Goal: Transaction & Acquisition: Purchase product/service

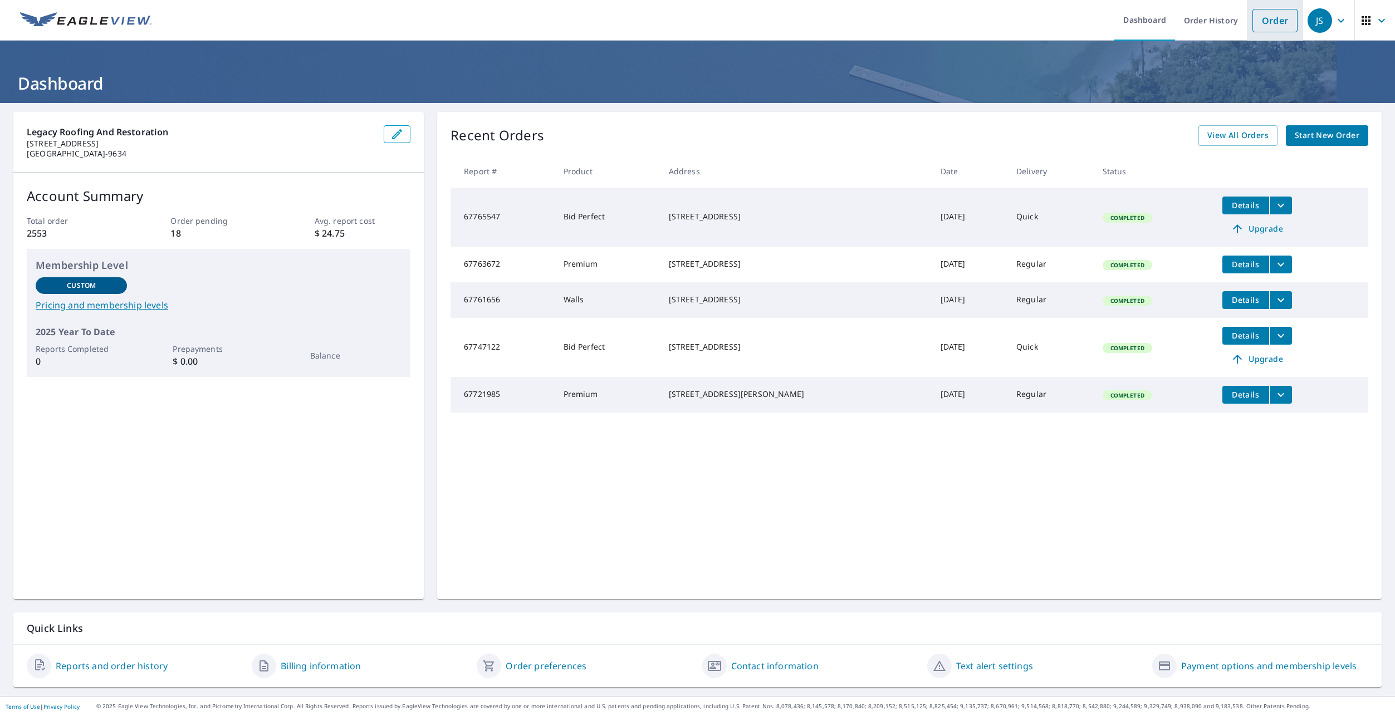
click at [1256, 21] on link "Order" at bounding box center [1275, 20] width 45 height 23
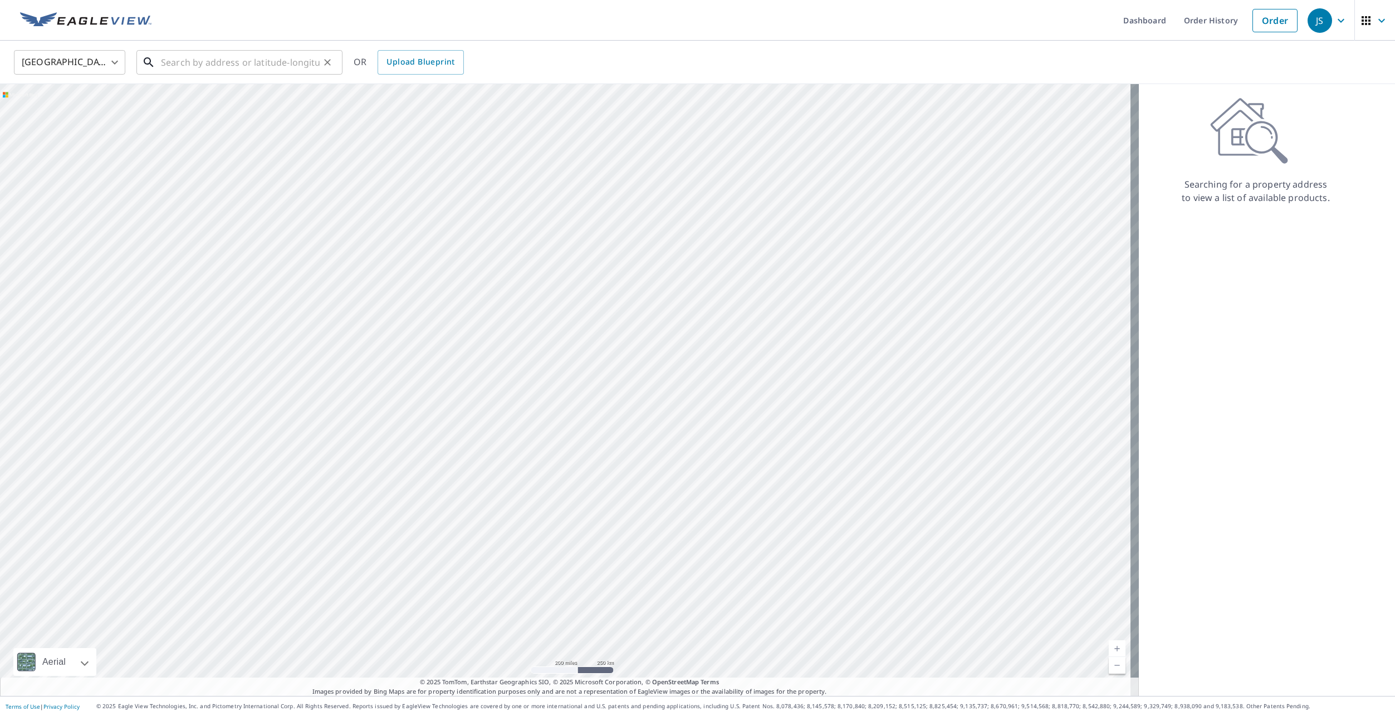
click at [199, 64] on input "text" at bounding box center [240, 62] width 159 height 31
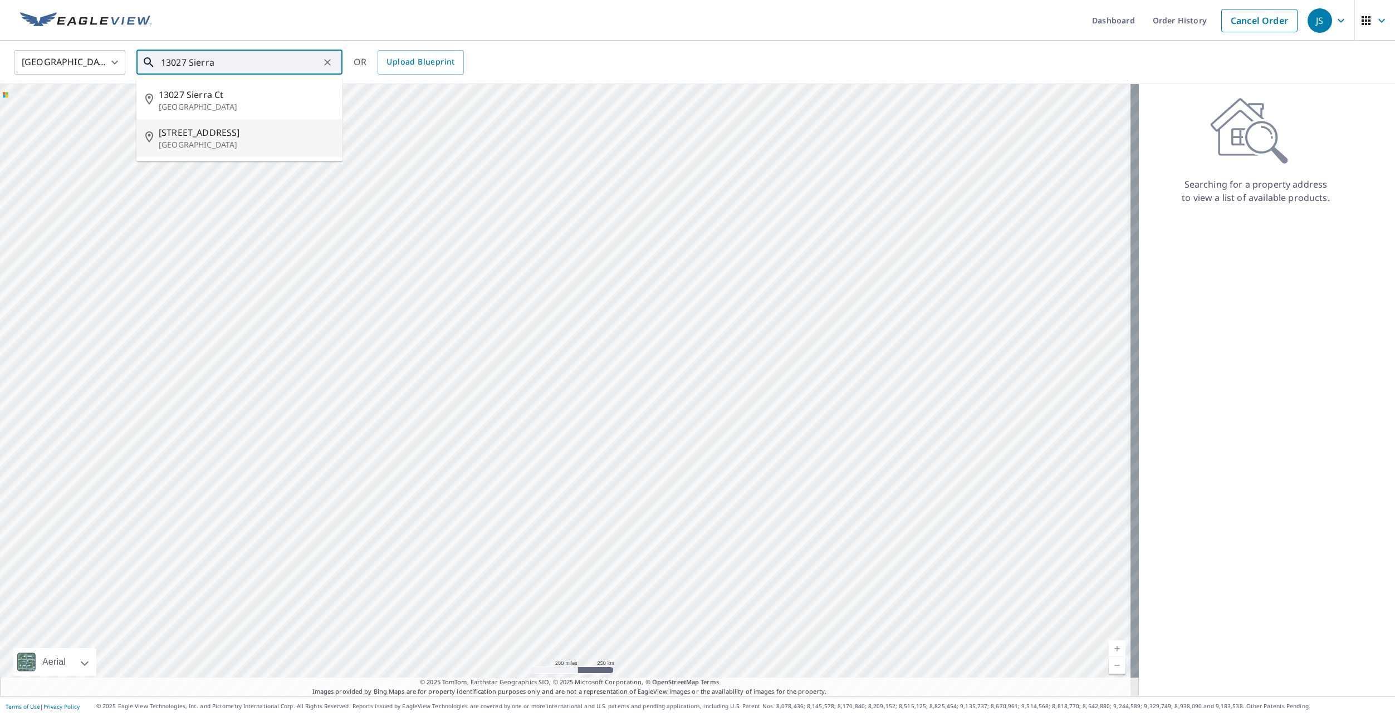
click at [197, 130] on span "[STREET_ADDRESS]" at bounding box center [246, 132] width 175 height 13
type input "[STREET_ADDRESS]"
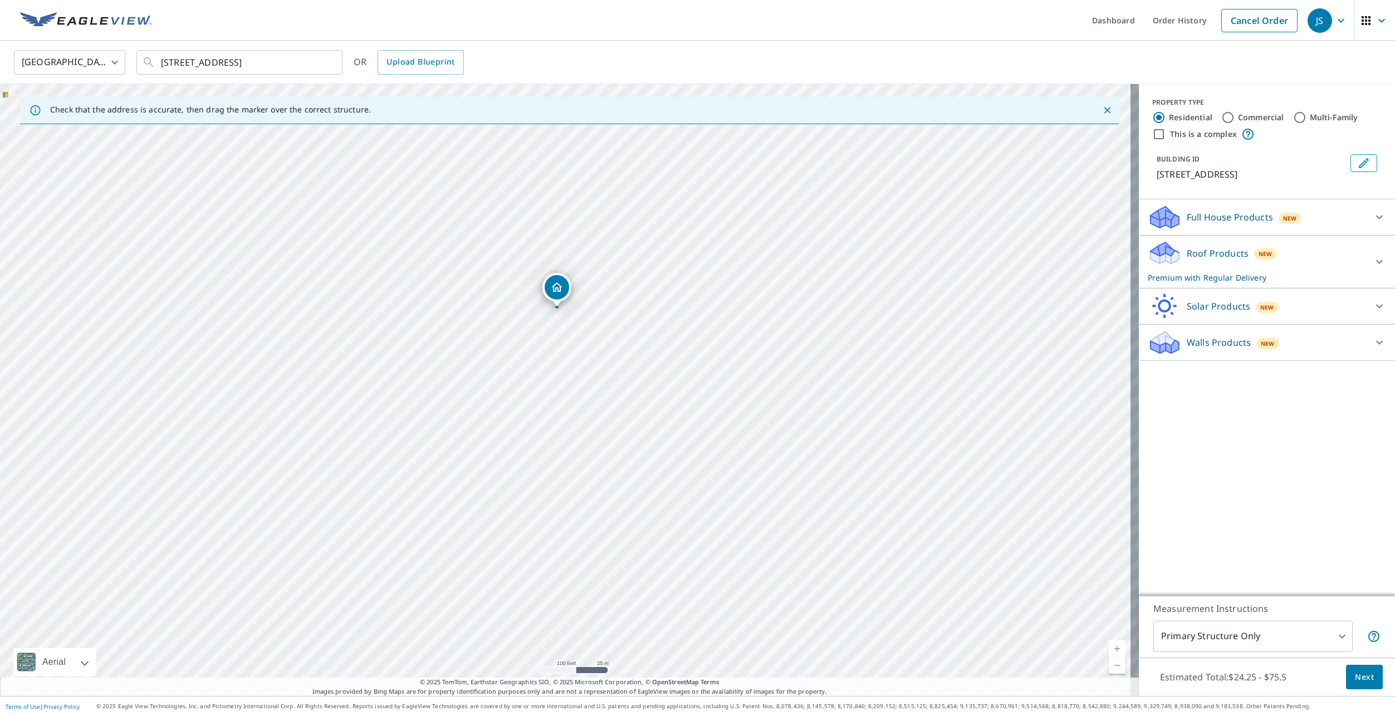
drag, startPoint x: 645, startPoint y: 450, endPoint x: 542, endPoint y: 450, distance: 103.0
click at [542, 450] on div "[STREET_ADDRESS]" at bounding box center [569, 390] width 1139 height 612
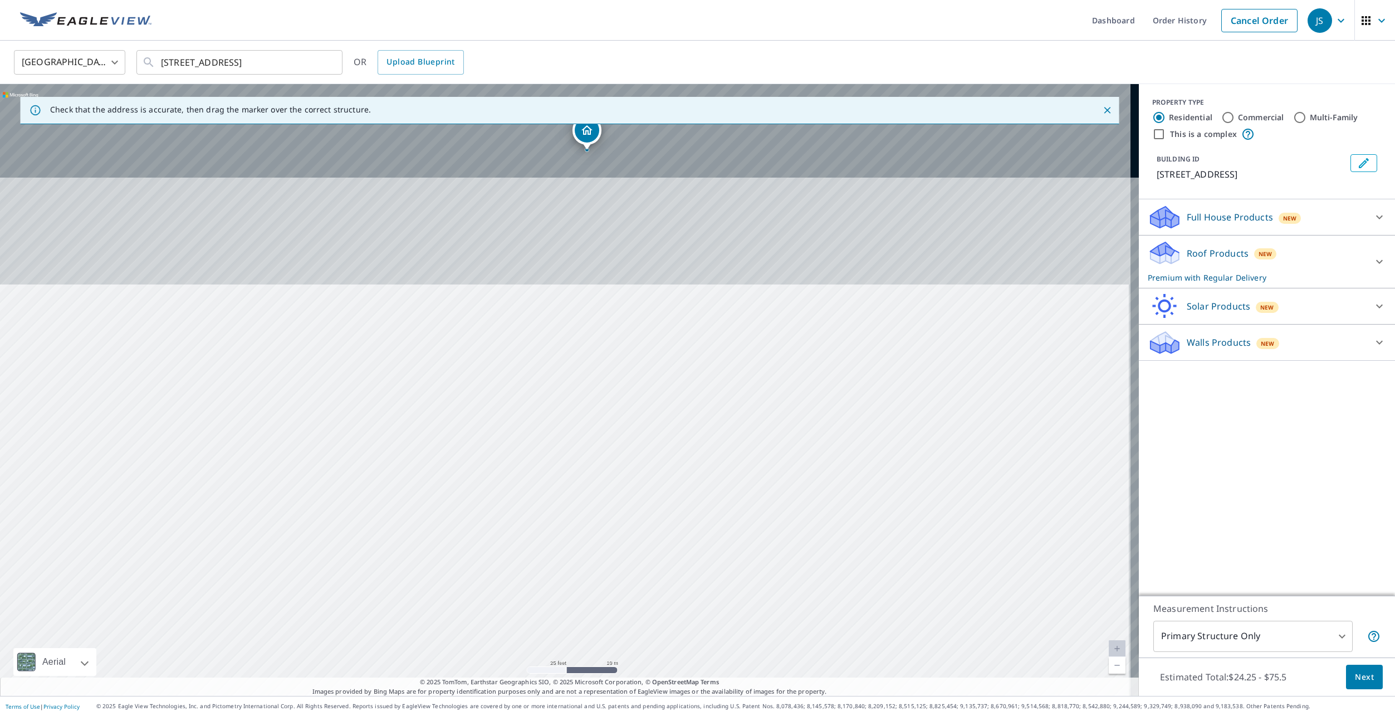
drag, startPoint x: 659, startPoint y: 250, endPoint x: 649, endPoint y: 529, distance: 279.2
click at [649, 529] on div "[STREET_ADDRESS]" at bounding box center [569, 390] width 1139 height 612
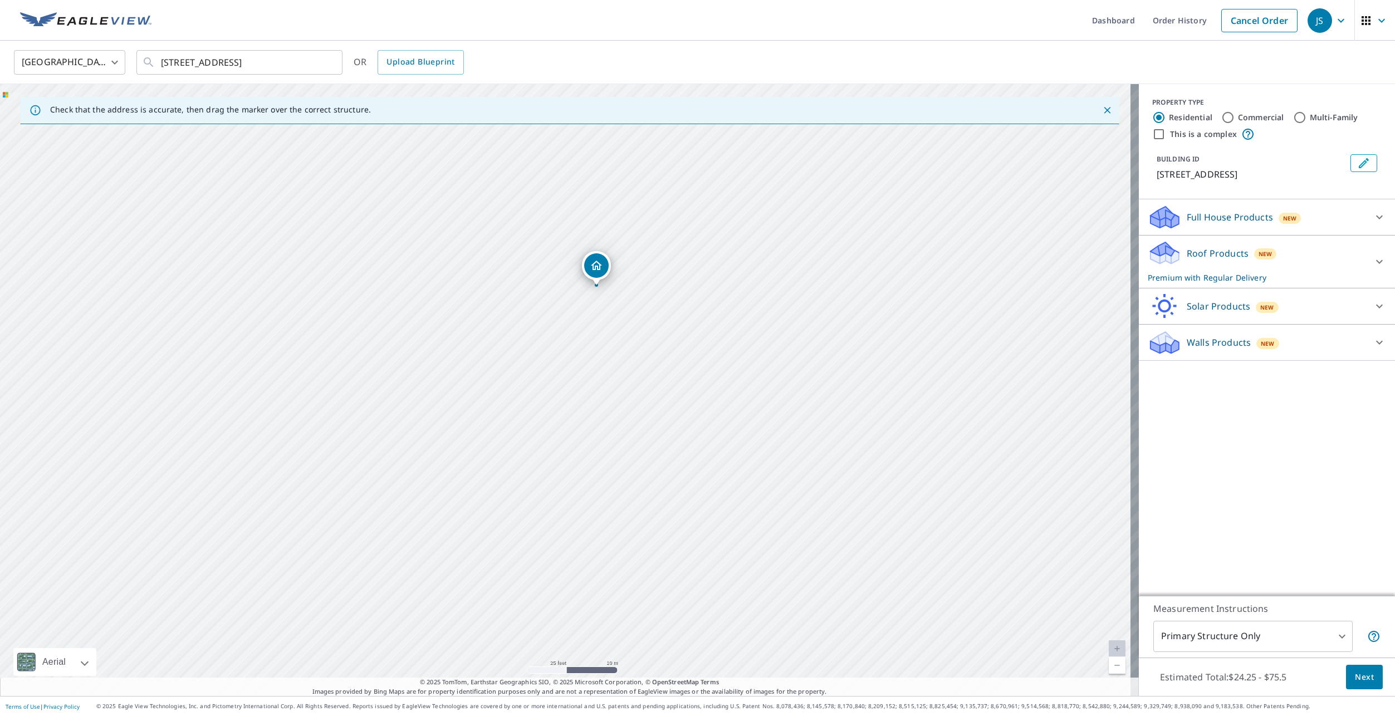
drag, startPoint x: 644, startPoint y: 395, endPoint x: 652, endPoint y: 516, distance: 120.6
click at [652, 516] on div "[STREET_ADDRESS]" at bounding box center [569, 390] width 1139 height 612
drag, startPoint x: 657, startPoint y: 373, endPoint x: 655, endPoint y: 411, distance: 38.5
click at [655, 411] on div "[STREET_ADDRESS]" at bounding box center [569, 390] width 1139 height 612
click at [1165, 251] on icon at bounding box center [1165, 249] width 28 height 14
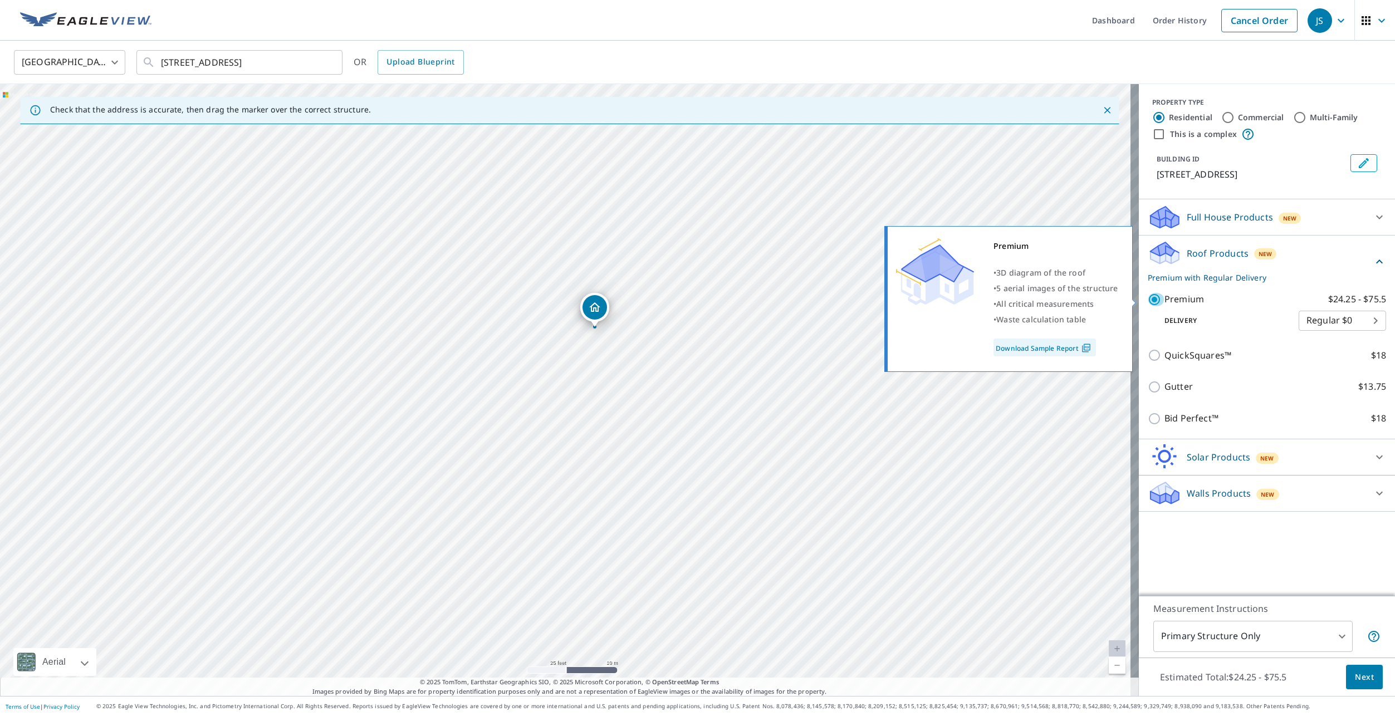
click at [1148, 300] on input "Premium $24.25 - $75.5" at bounding box center [1156, 299] width 17 height 13
checkbox input "false"
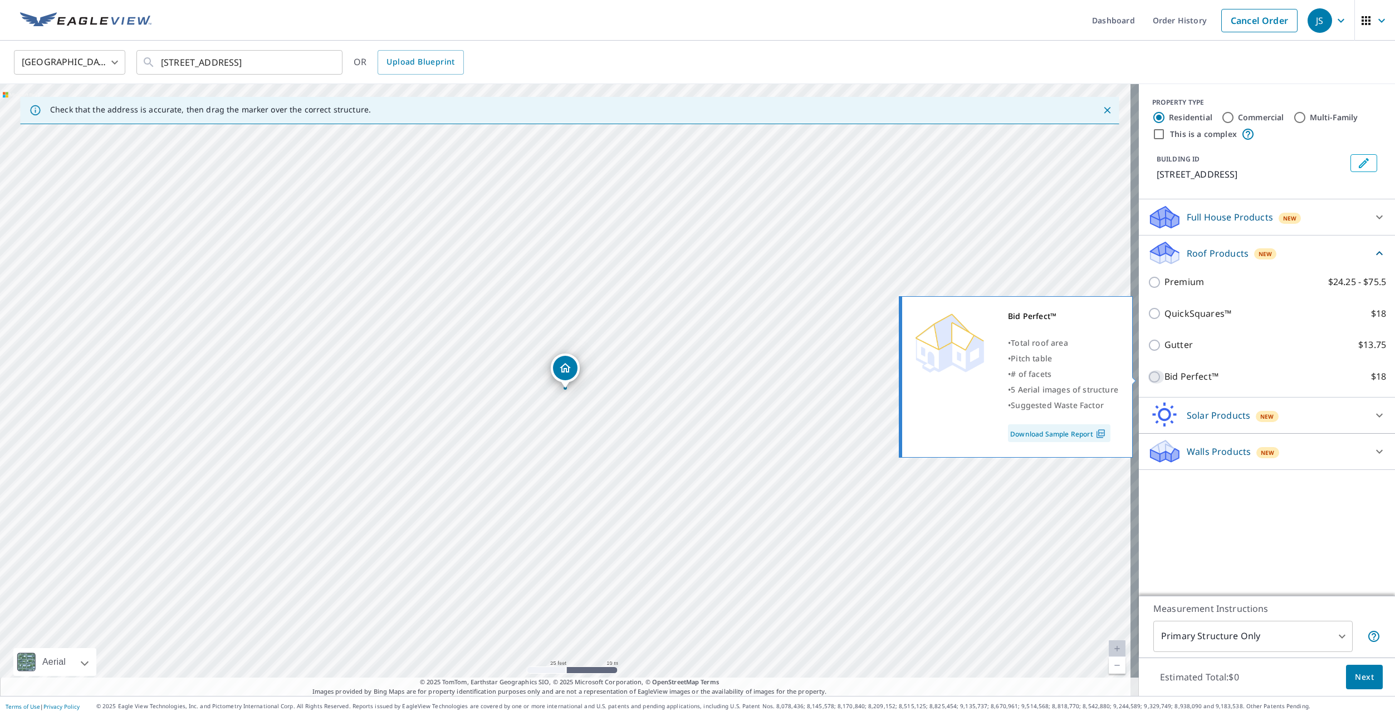
click at [1148, 373] on input "Bid Perfect™ $18" at bounding box center [1156, 376] width 17 height 13
checkbox input "true"
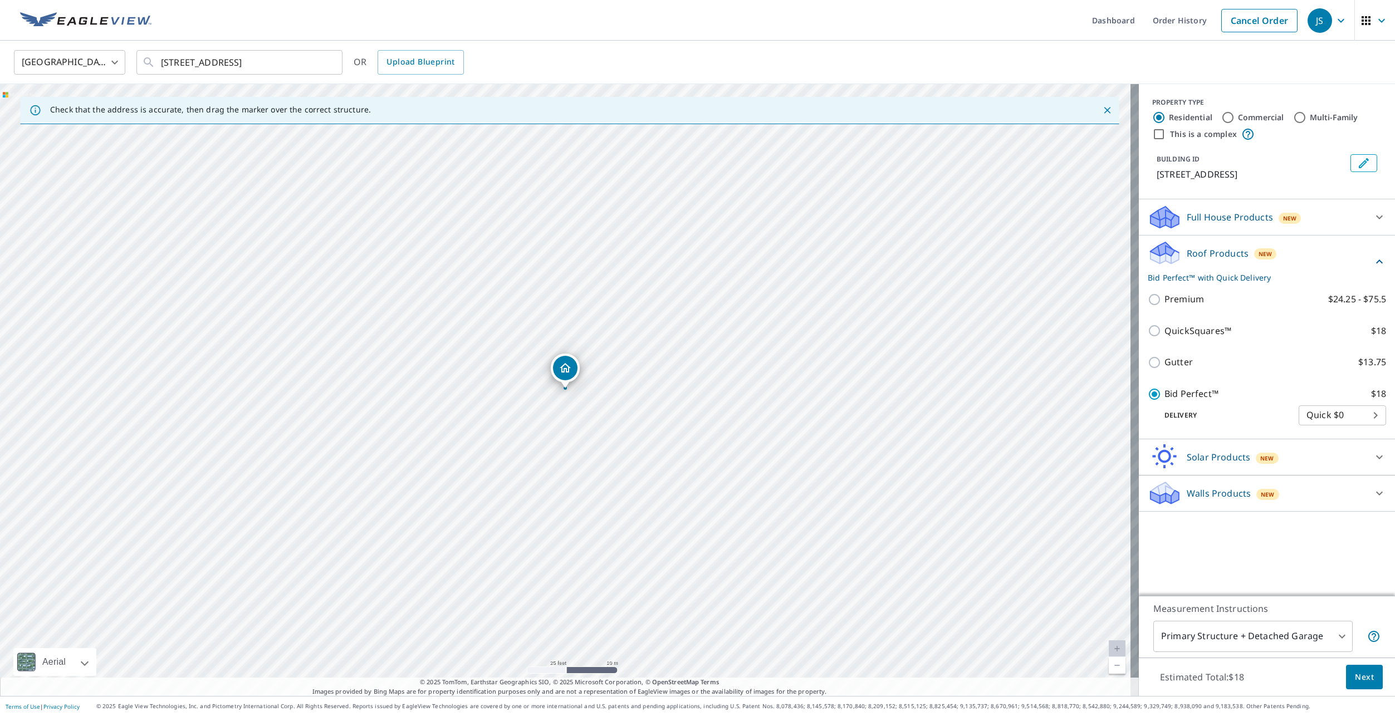
click at [1333, 634] on body "JS JS Dashboard Order History Cancel Order JS [GEOGRAPHIC_DATA] [GEOGRAPHIC_DAT…" at bounding box center [697, 358] width 1395 height 716
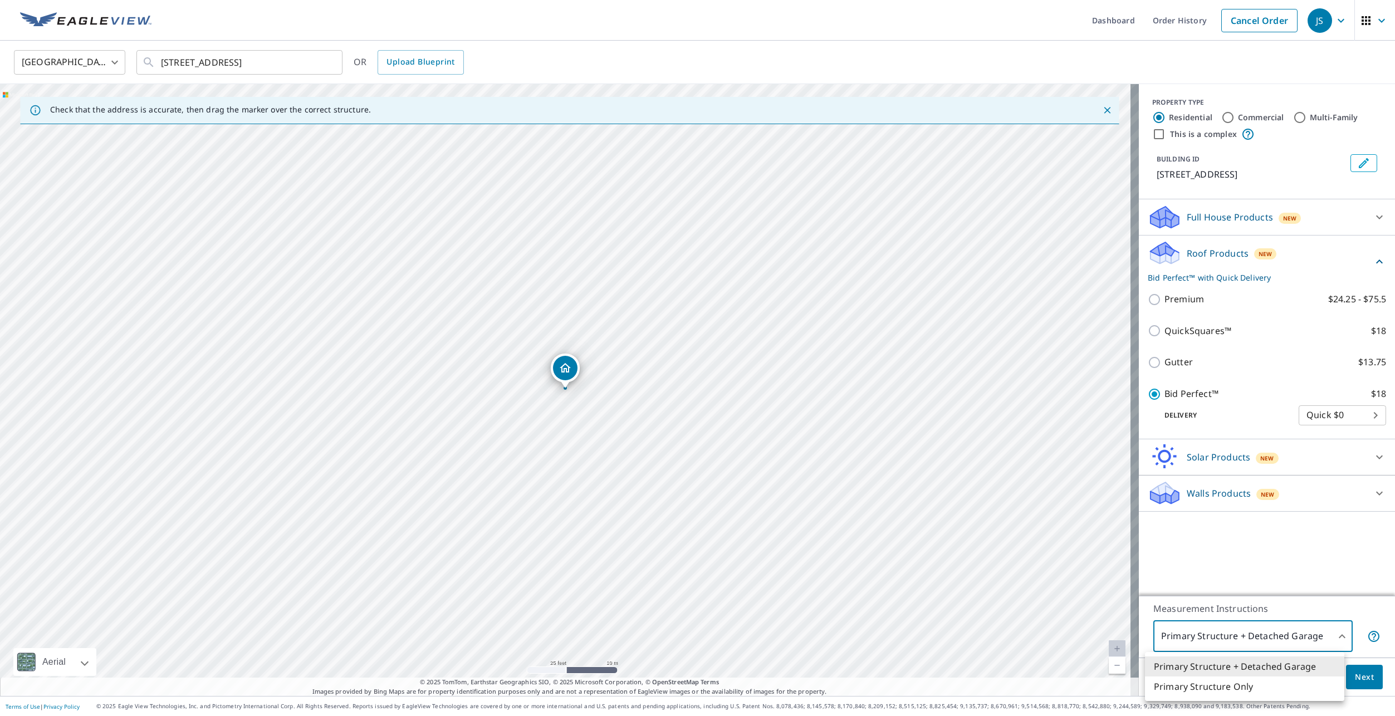
click at [1216, 686] on li "Primary Structure Only" at bounding box center [1244, 687] width 199 height 20
type input "2"
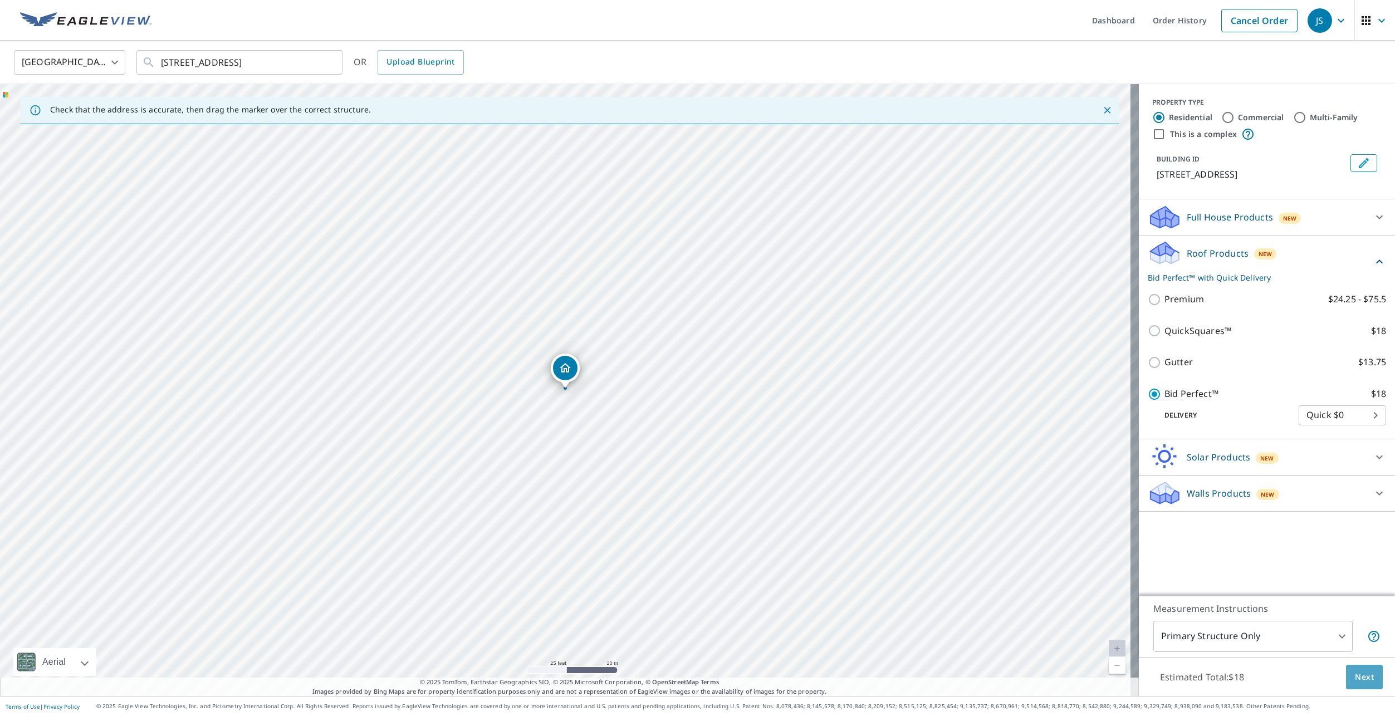
click at [1355, 673] on span "Next" at bounding box center [1364, 678] width 19 height 14
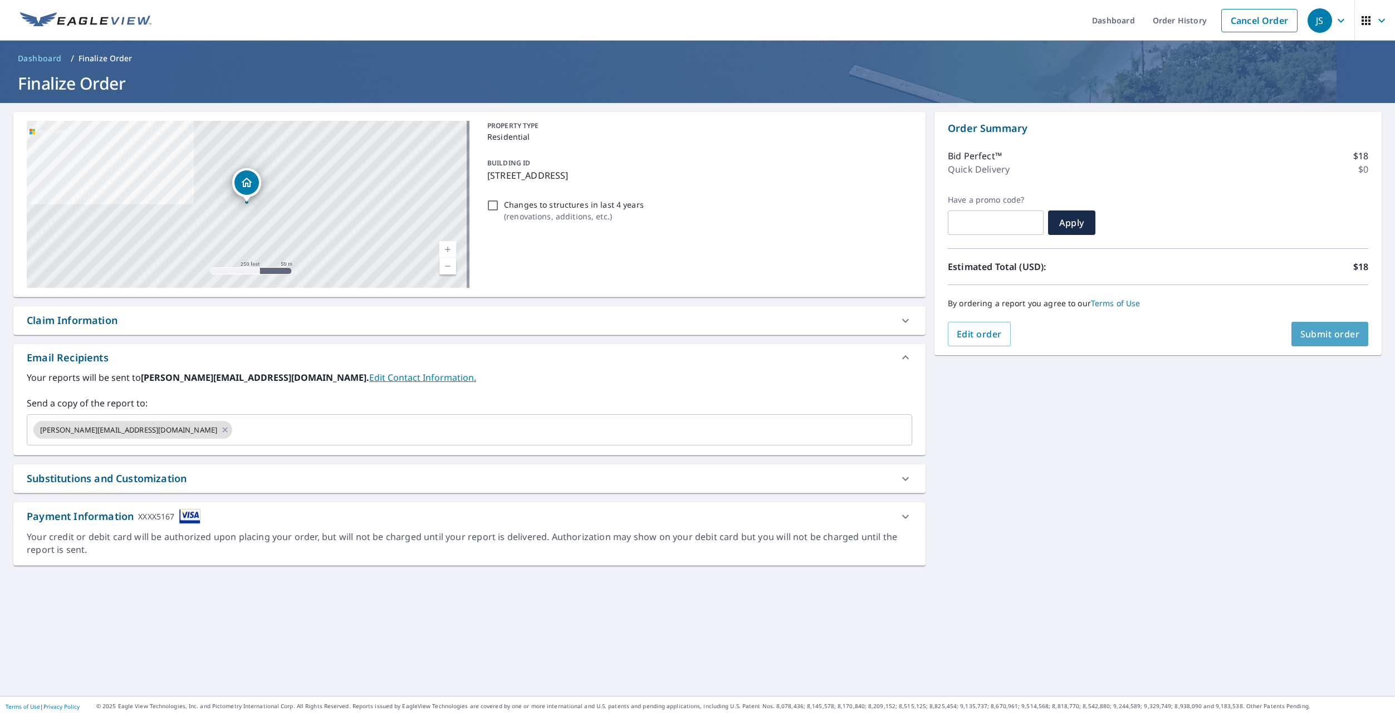
click at [1318, 335] on span "Submit order" at bounding box center [1330, 334] width 60 height 12
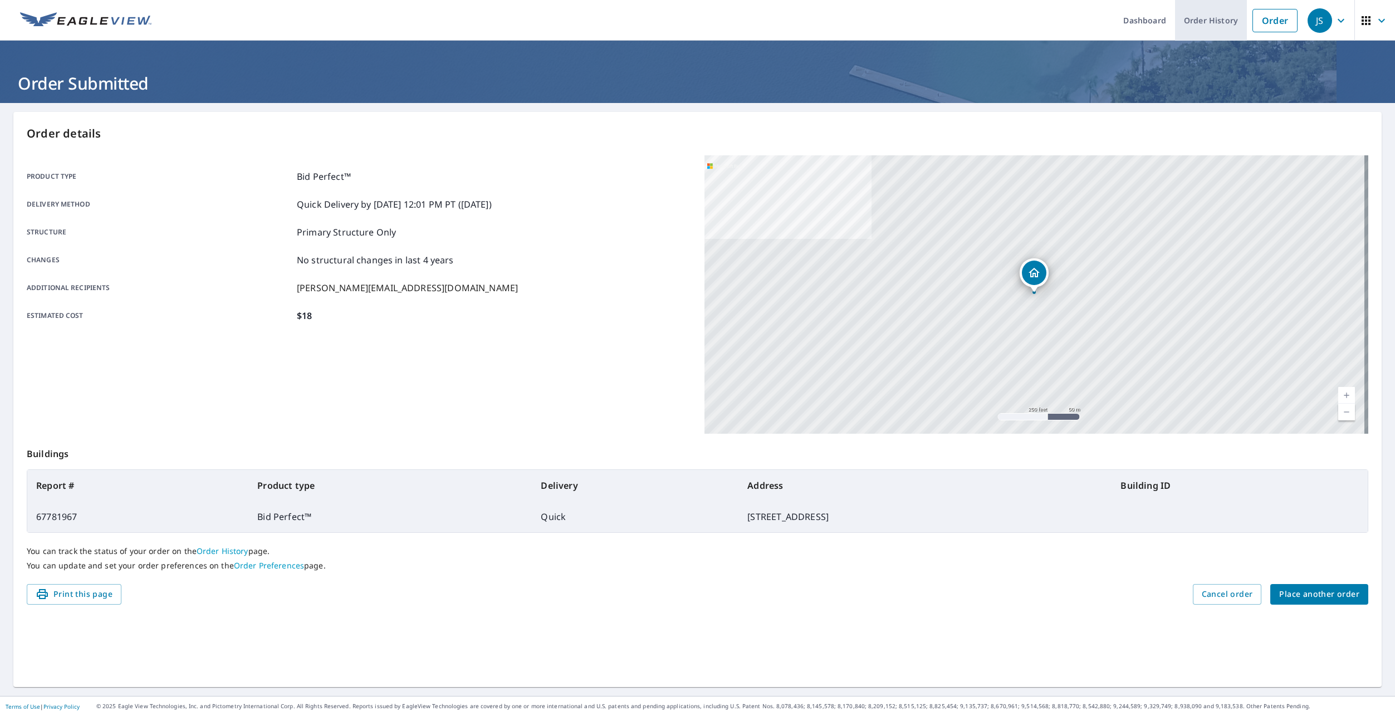
click at [1186, 17] on link "Order History" at bounding box center [1211, 20] width 72 height 41
